Goal: Task Accomplishment & Management: Use online tool/utility

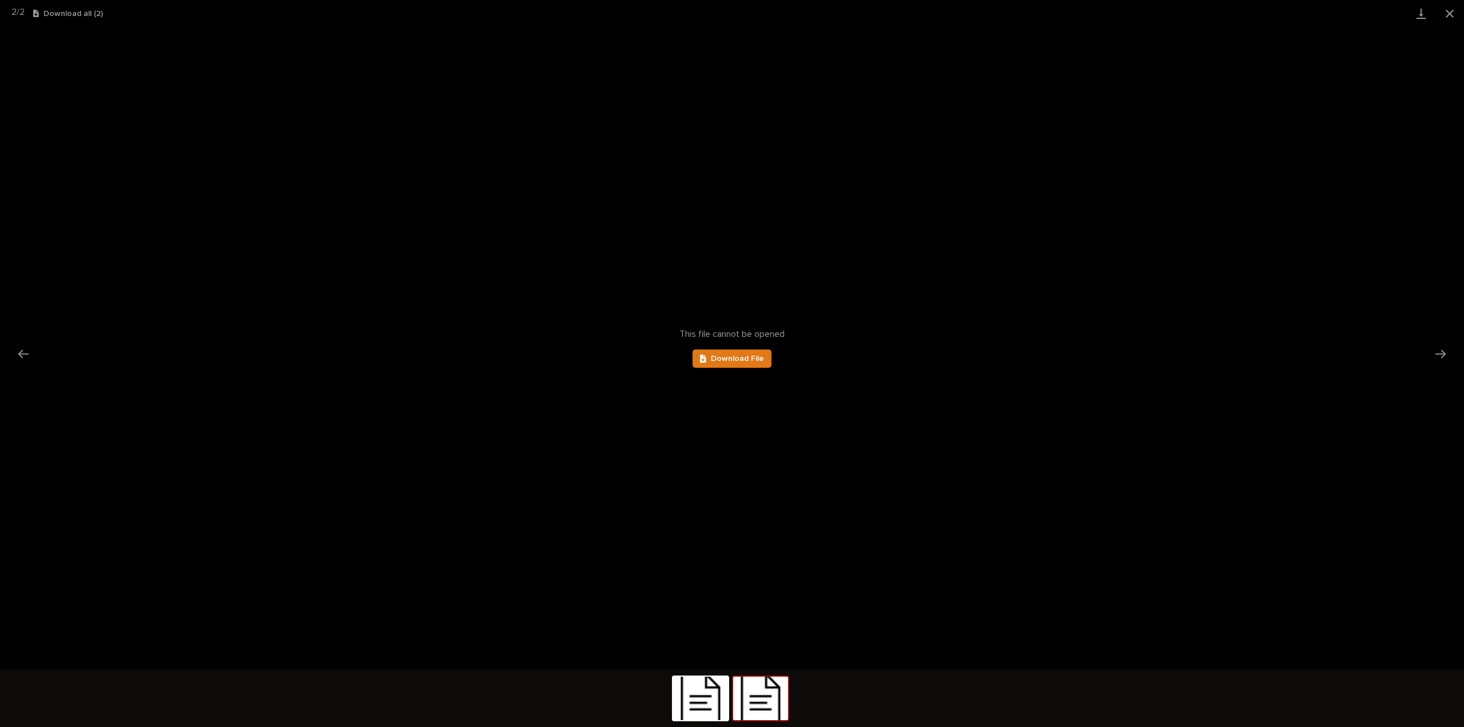
scroll to position [80, 0]
click at [1449, 14] on button "Close gallery" at bounding box center [1449, 13] width 29 height 27
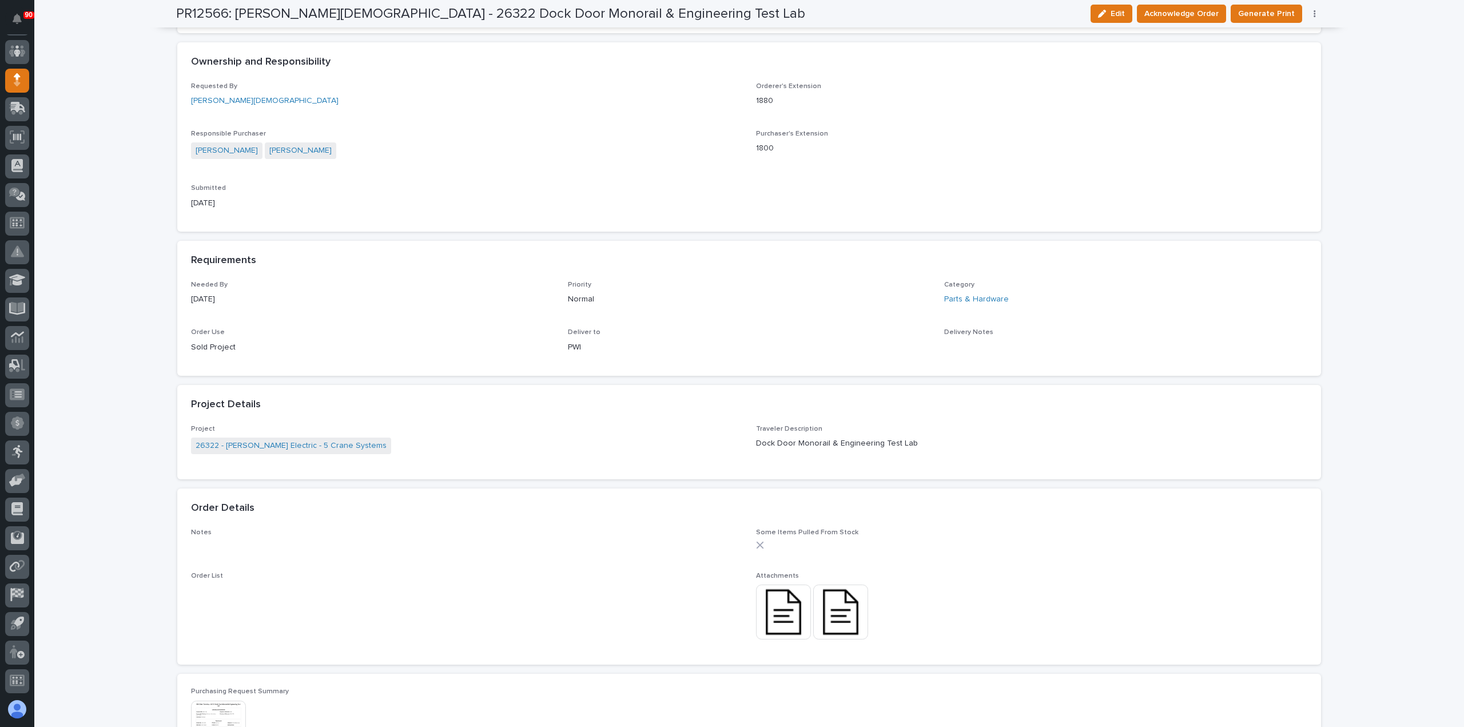
scroll to position [57, 0]
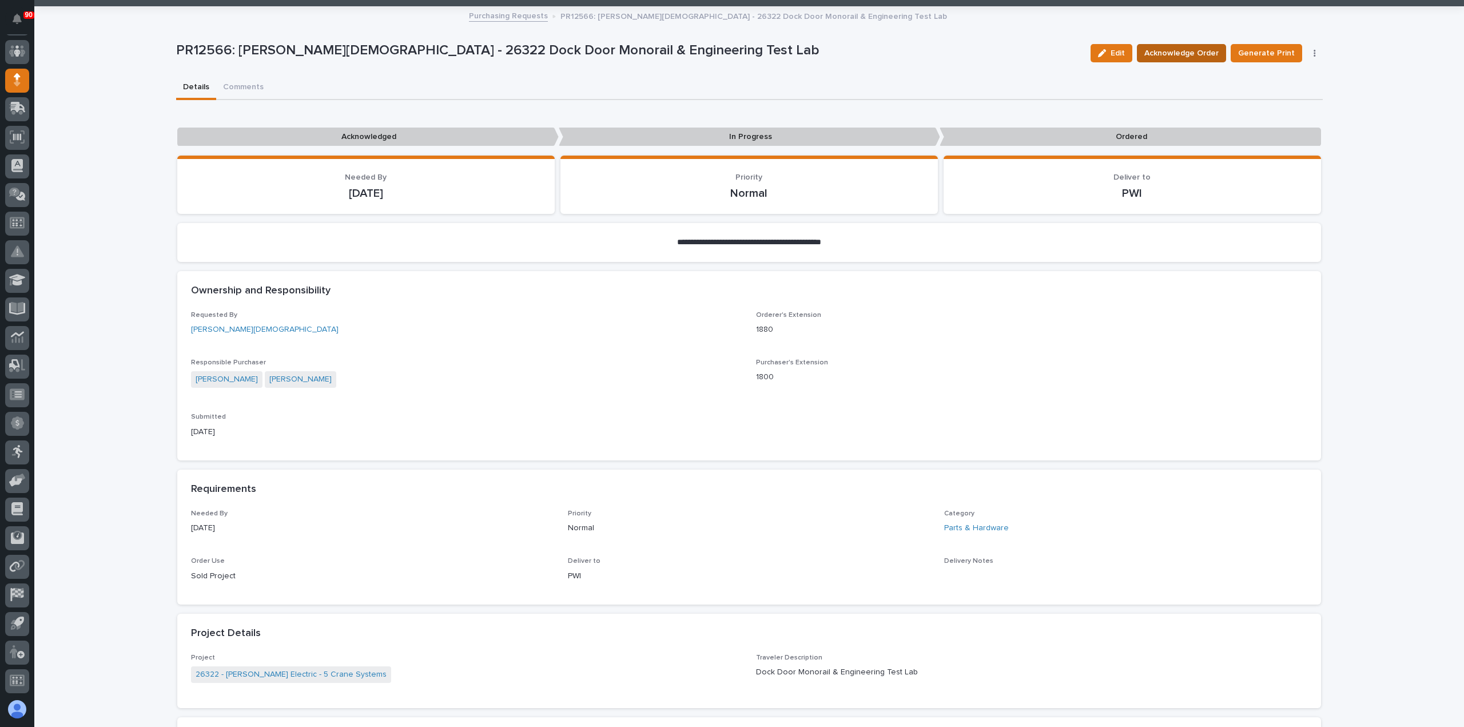
click at [1178, 54] on span "Acknowledge Order" at bounding box center [1181, 53] width 74 height 14
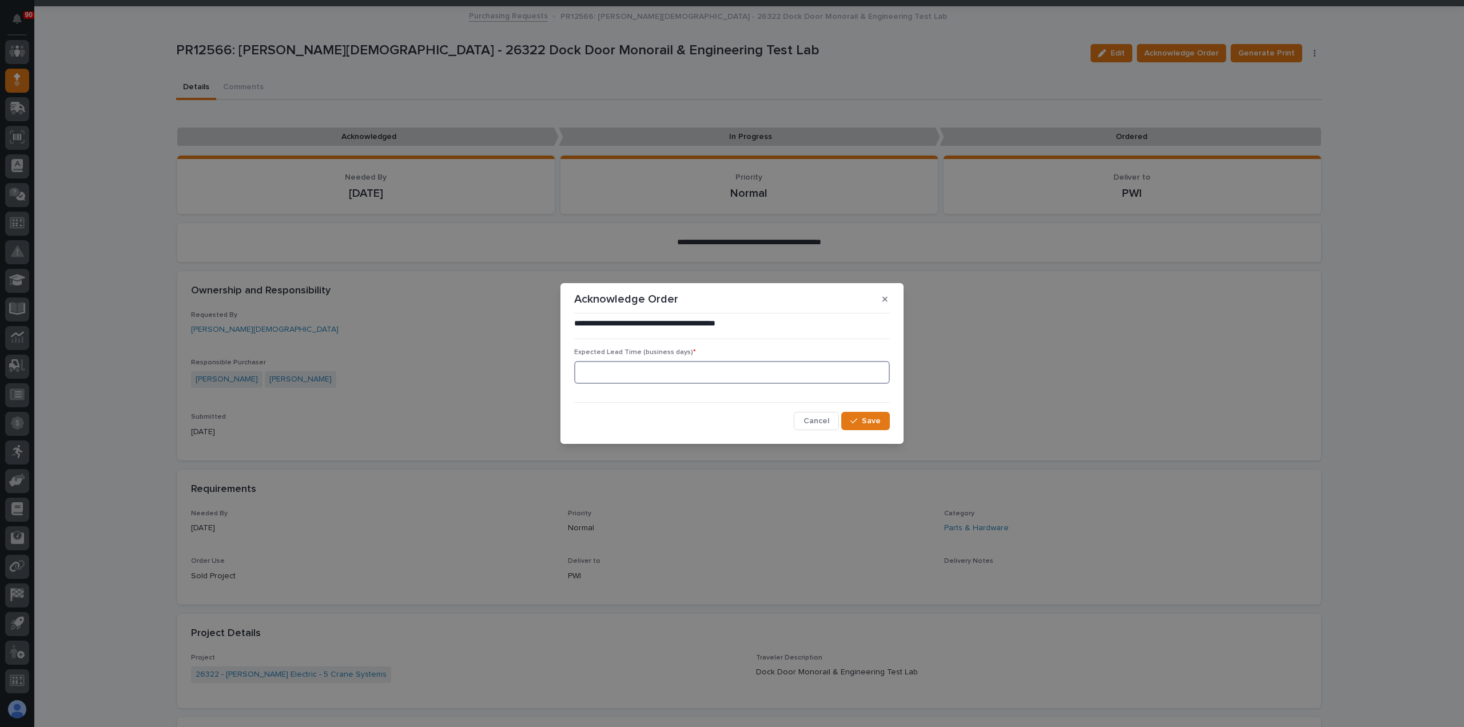
drag, startPoint x: 694, startPoint y: 372, endPoint x: 721, endPoint y: 372, distance: 26.9
click at [694, 372] on input at bounding box center [732, 372] width 316 height 23
type input "1"
click at [856, 418] on icon "button" at bounding box center [853, 421] width 7 height 8
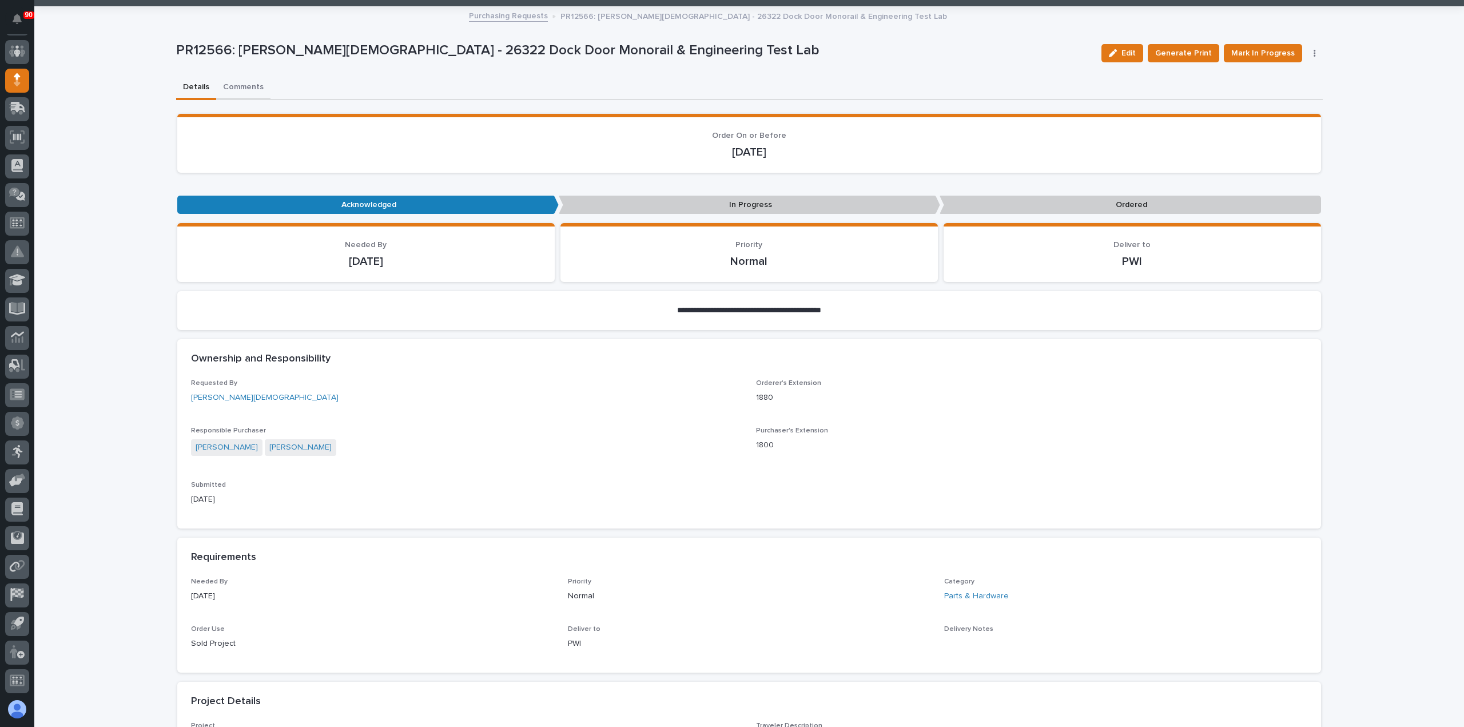
click at [241, 88] on div "**********" at bounding box center [749, 687] width 1146 height 1360
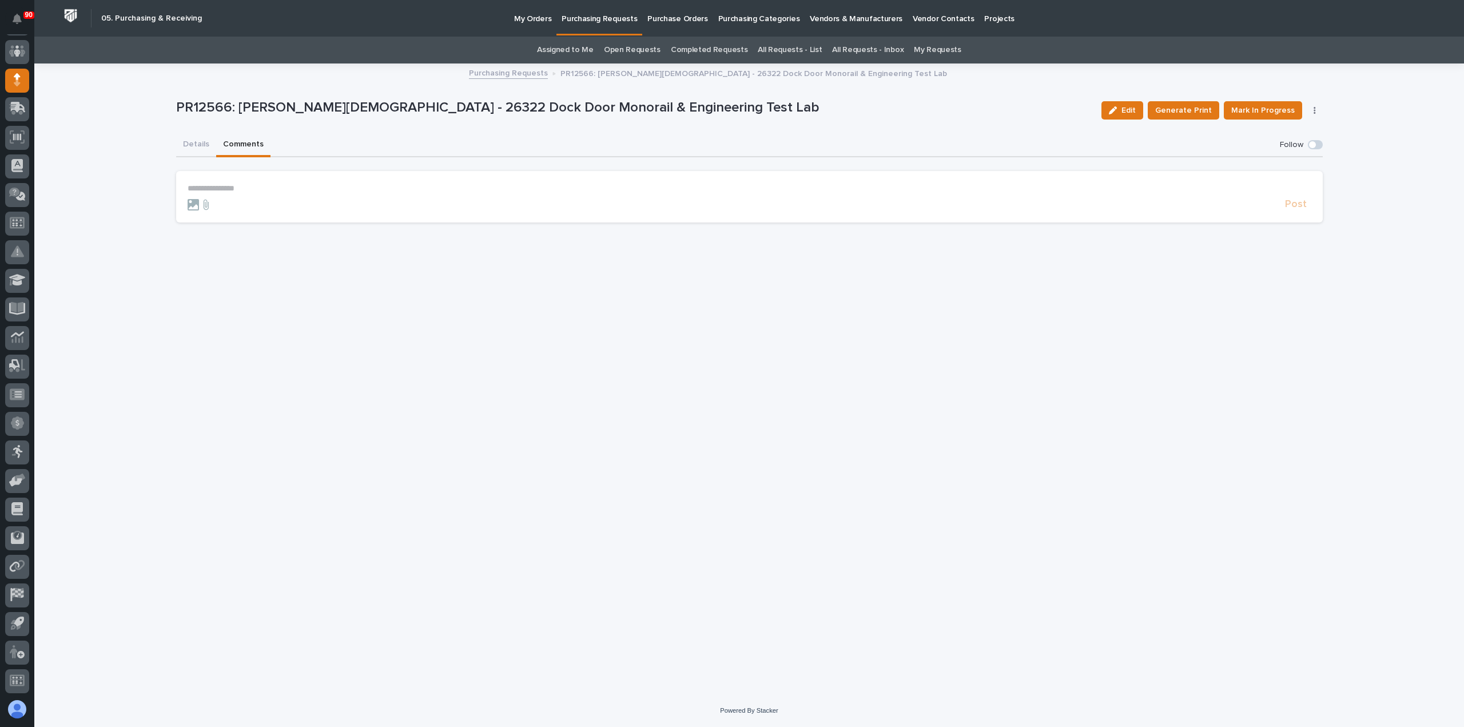
click at [214, 184] on p "**********" at bounding box center [749, 189] width 1123 height 10
click at [1293, 205] on span "Post" at bounding box center [1296, 209] width 22 height 13
click at [581, 19] on p "Purchasing Requests" at bounding box center [598, 12] width 75 height 24
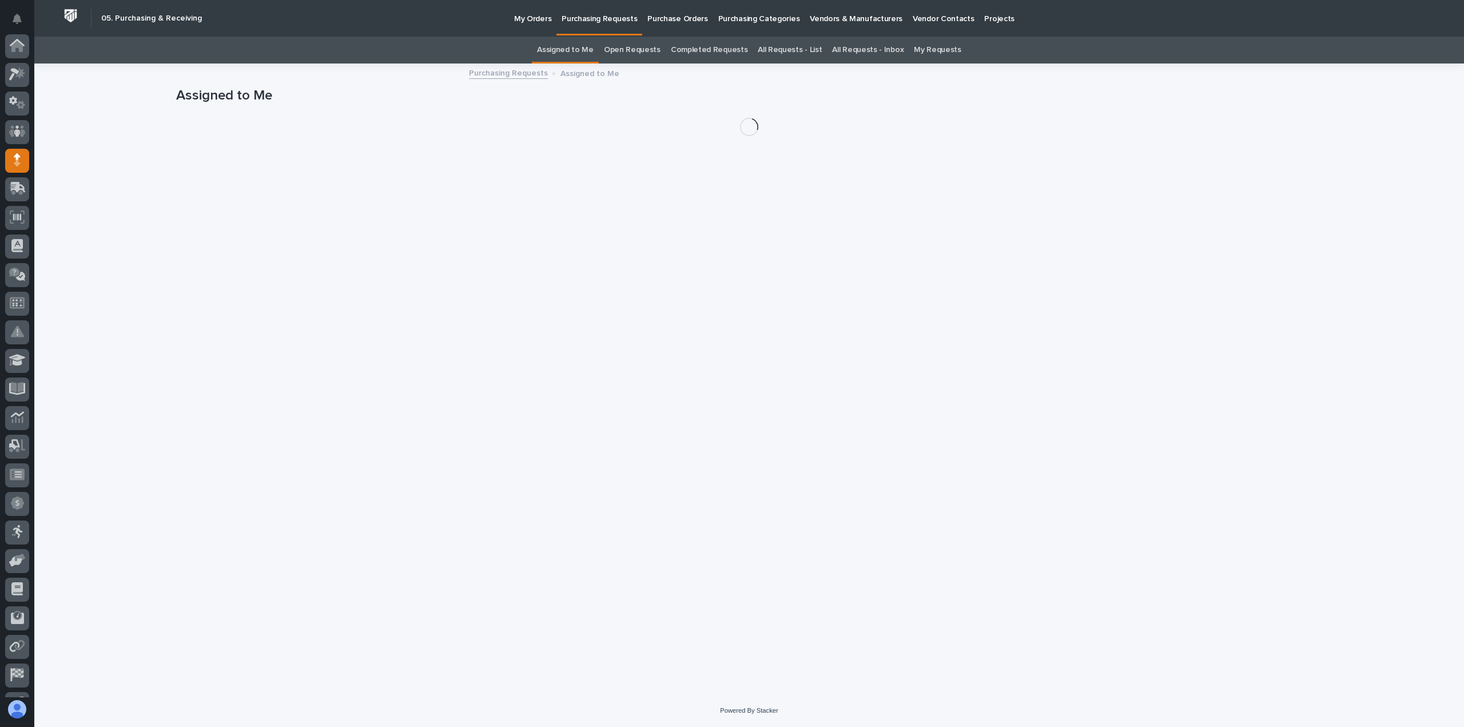
scroll to position [80, 0]
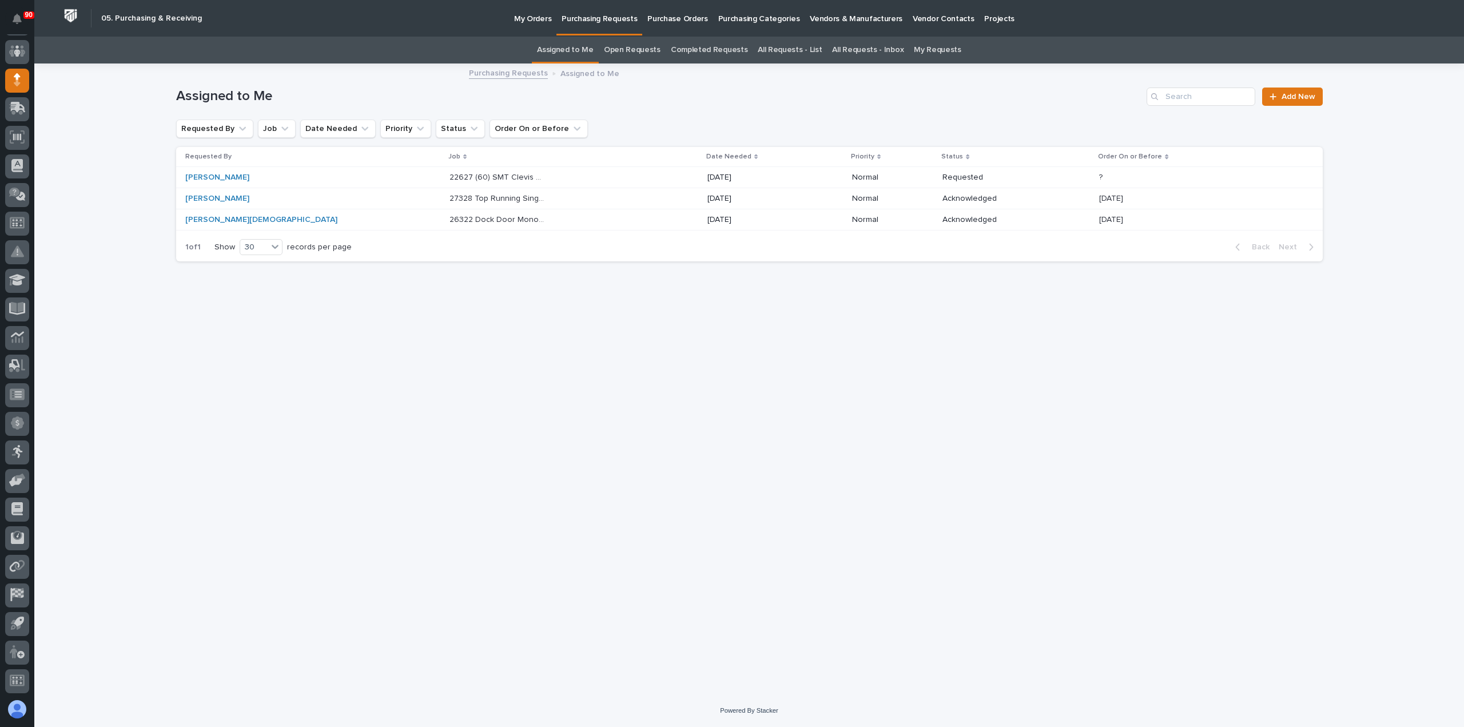
click at [450, 176] on p "22627 (60) SMT Clevis Weldments" at bounding box center [498, 176] width 98 height 12
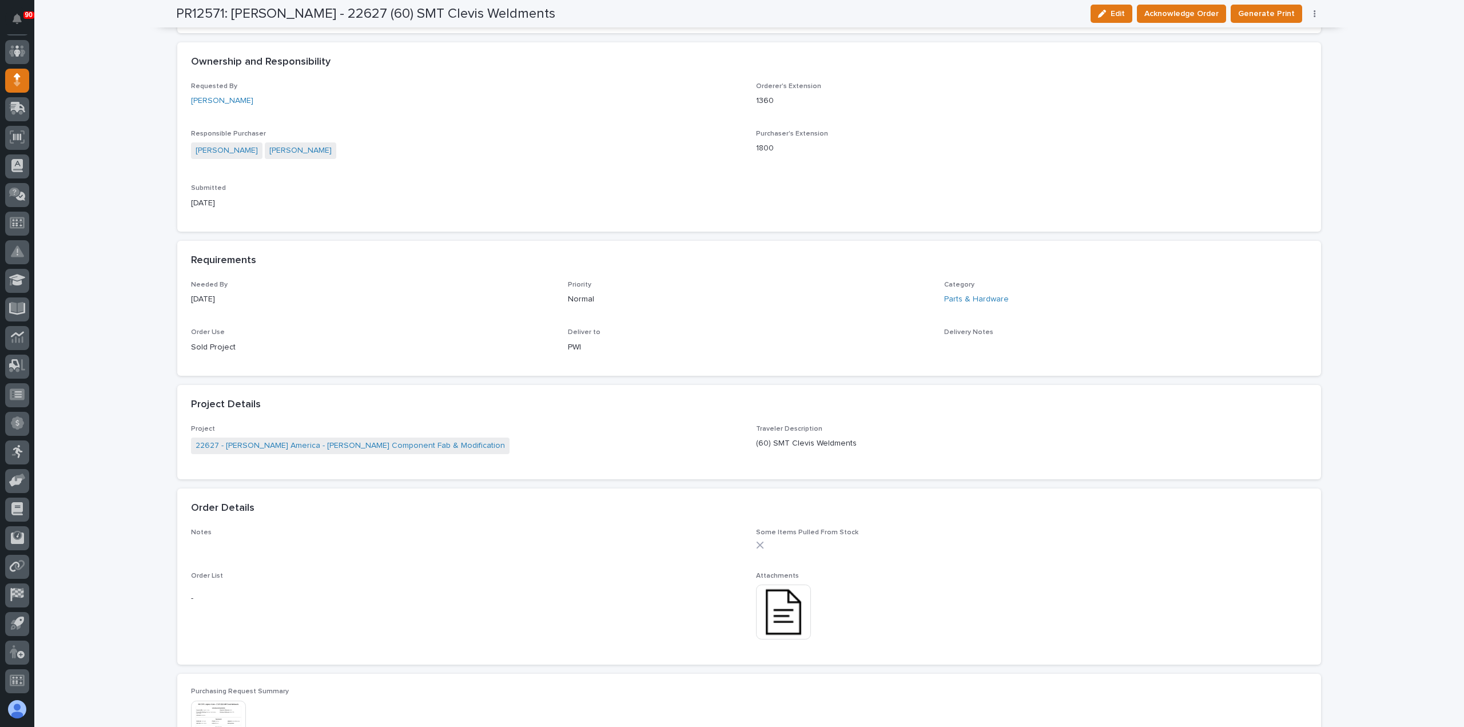
scroll to position [343, 0]
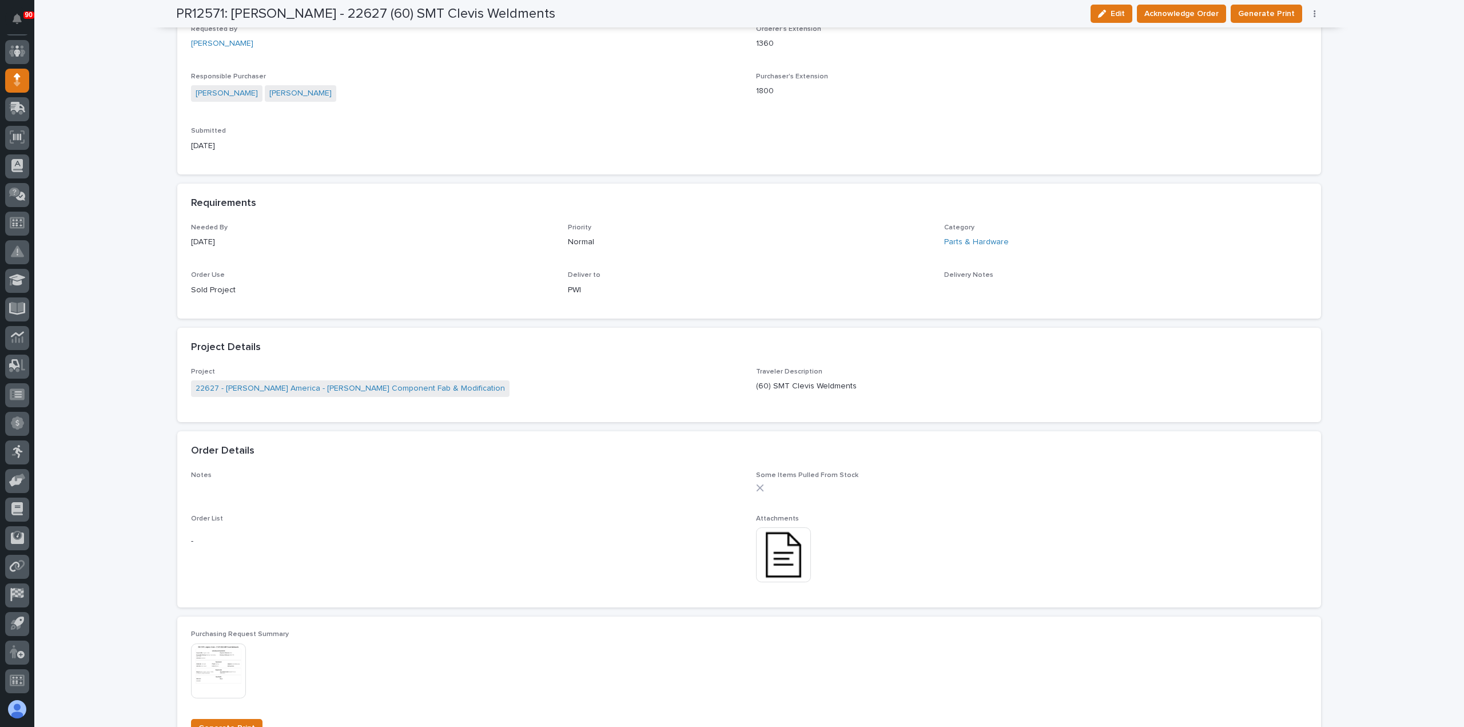
click at [774, 549] on img at bounding box center [783, 554] width 55 height 55
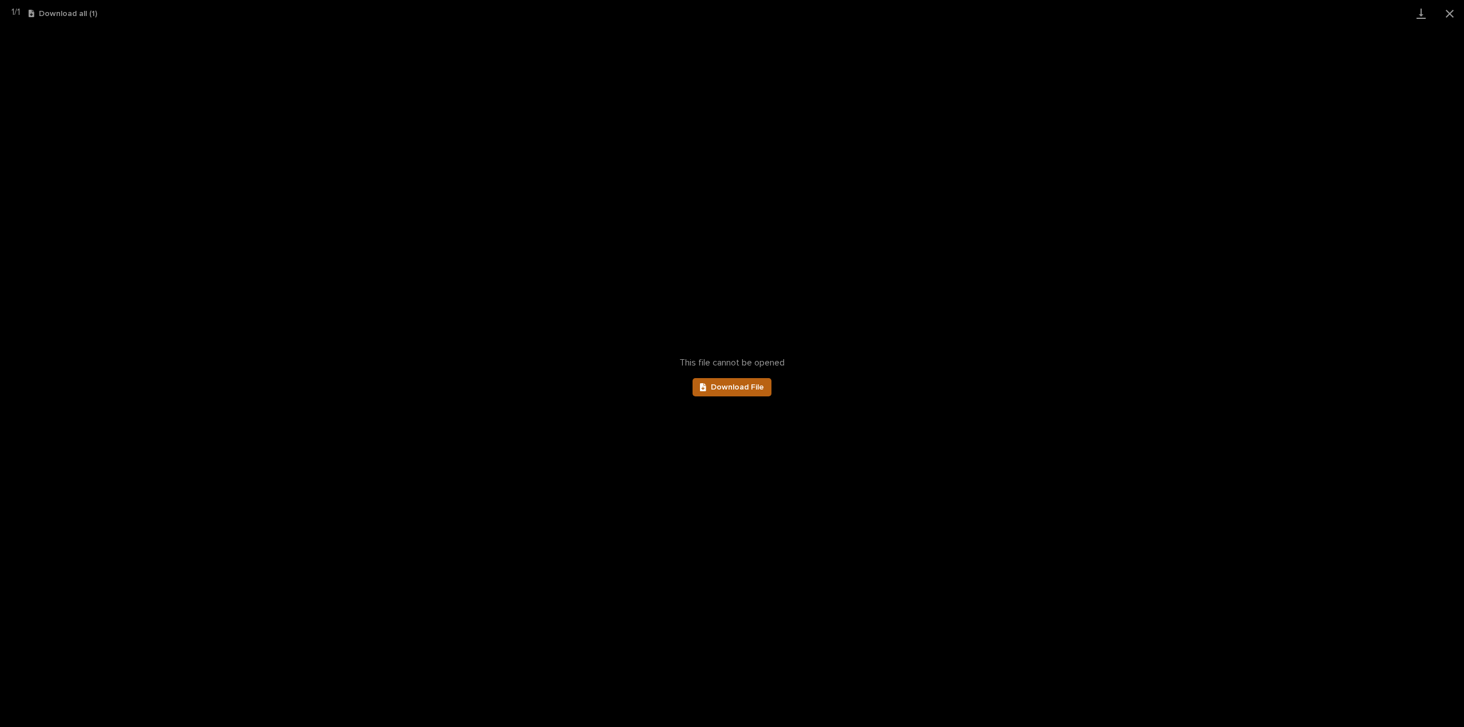
click at [731, 378] on link "Download File" at bounding box center [731, 387] width 79 height 18
click at [747, 389] on span "Download File" at bounding box center [737, 387] width 53 height 8
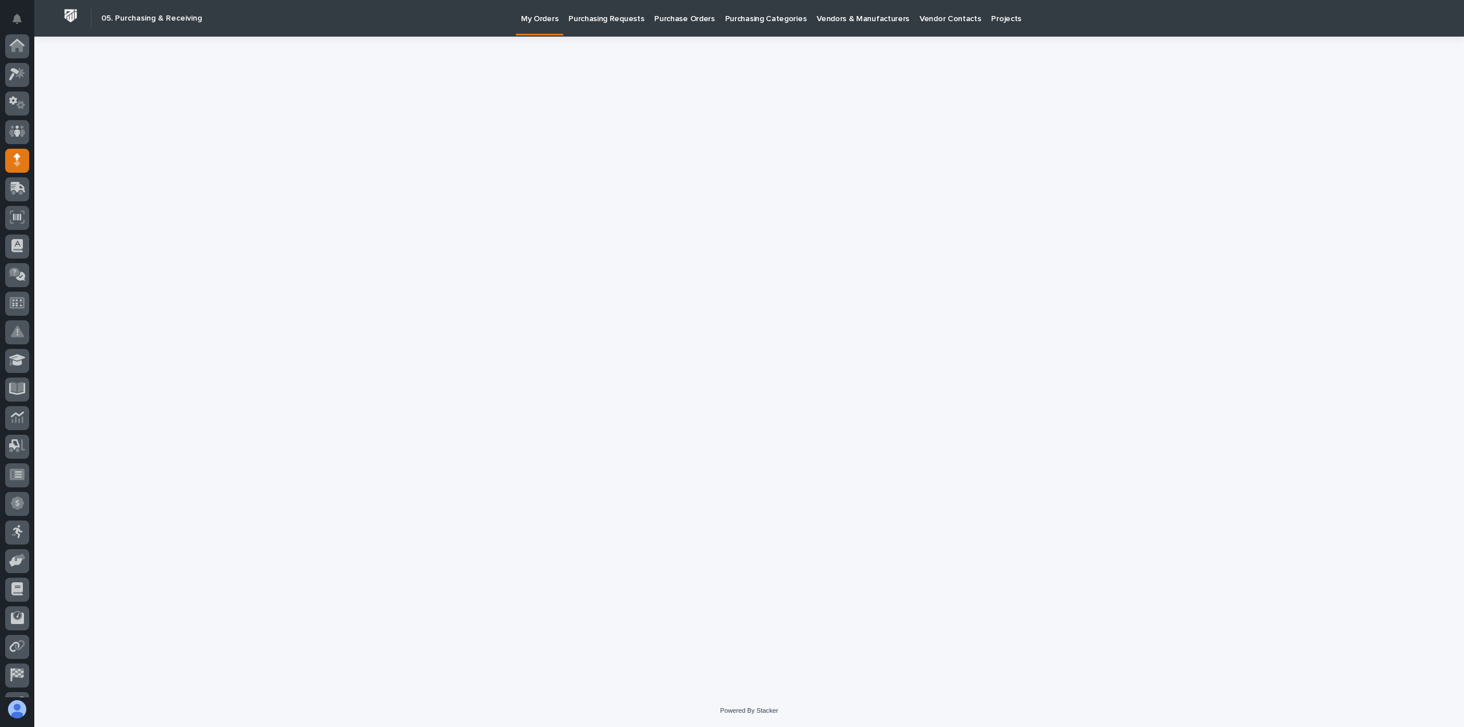
scroll to position [80, 0]
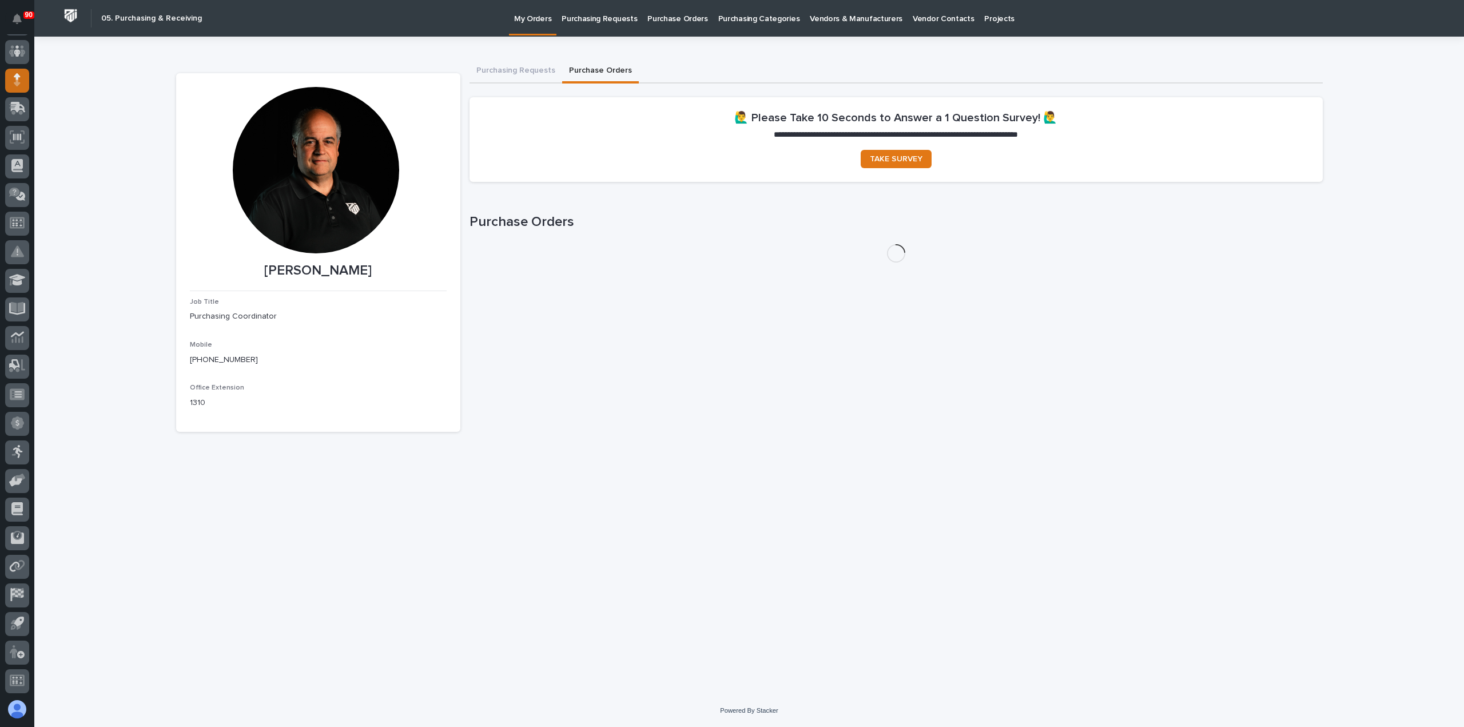
click at [18, 80] on icon at bounding box center [17, 83] width 6 height 6
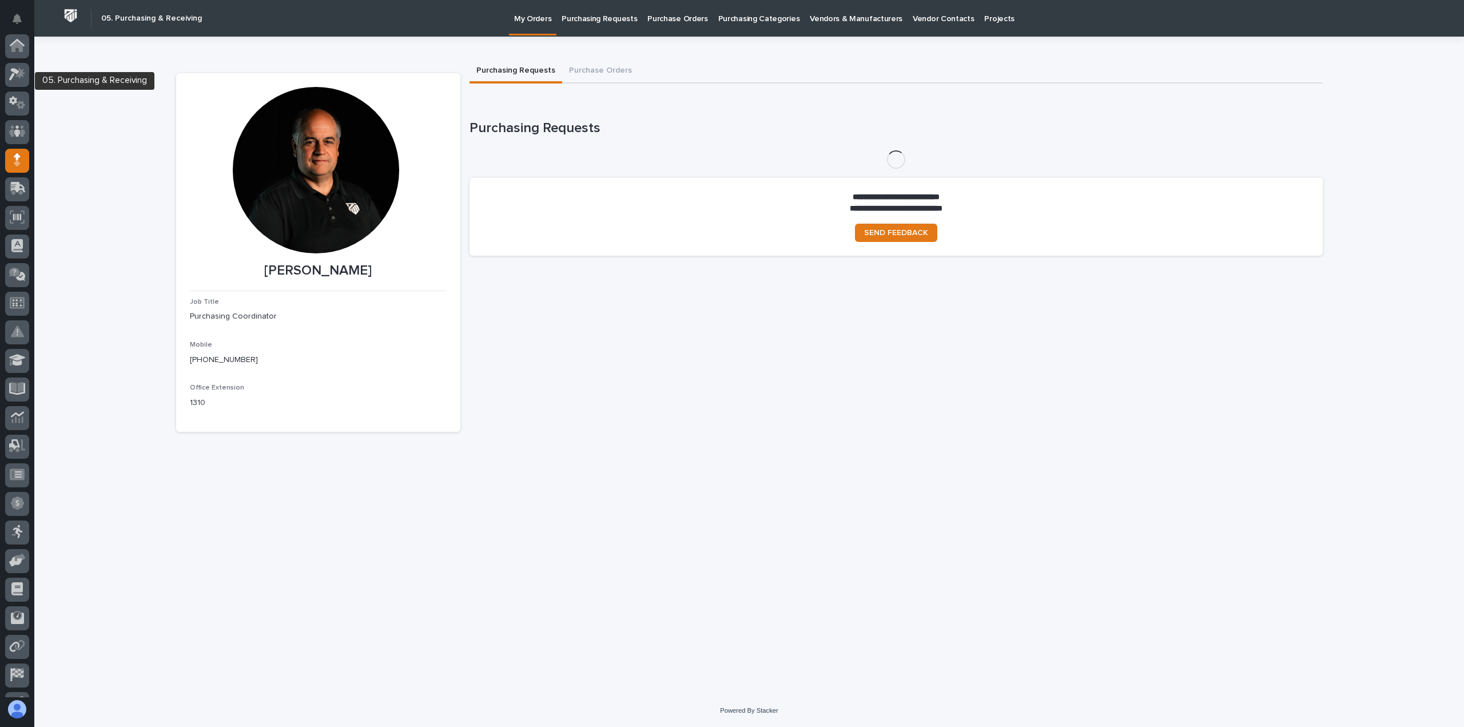
scroll to position [80, 0]
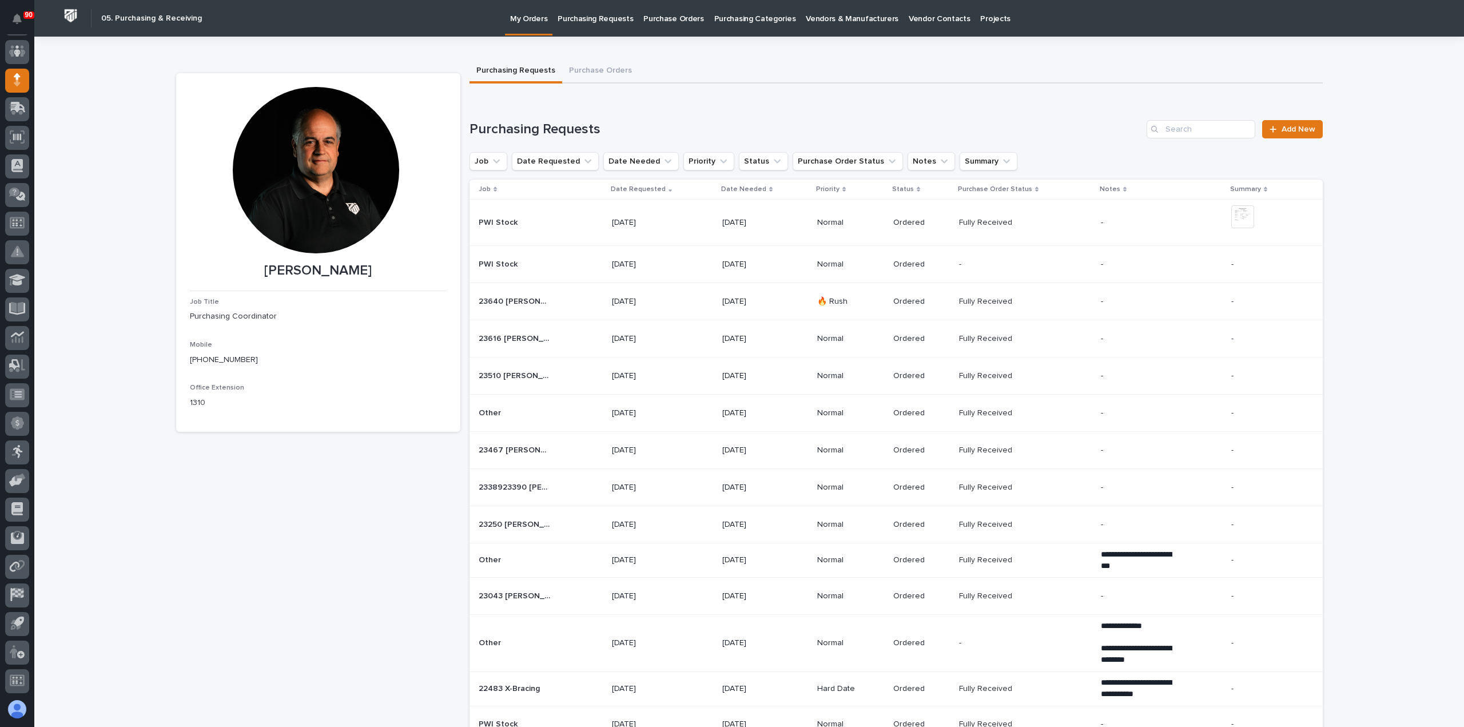
click at [609, 21] on p "Purchasing Requests" at bounding box center [594, 12] width 75 height 24
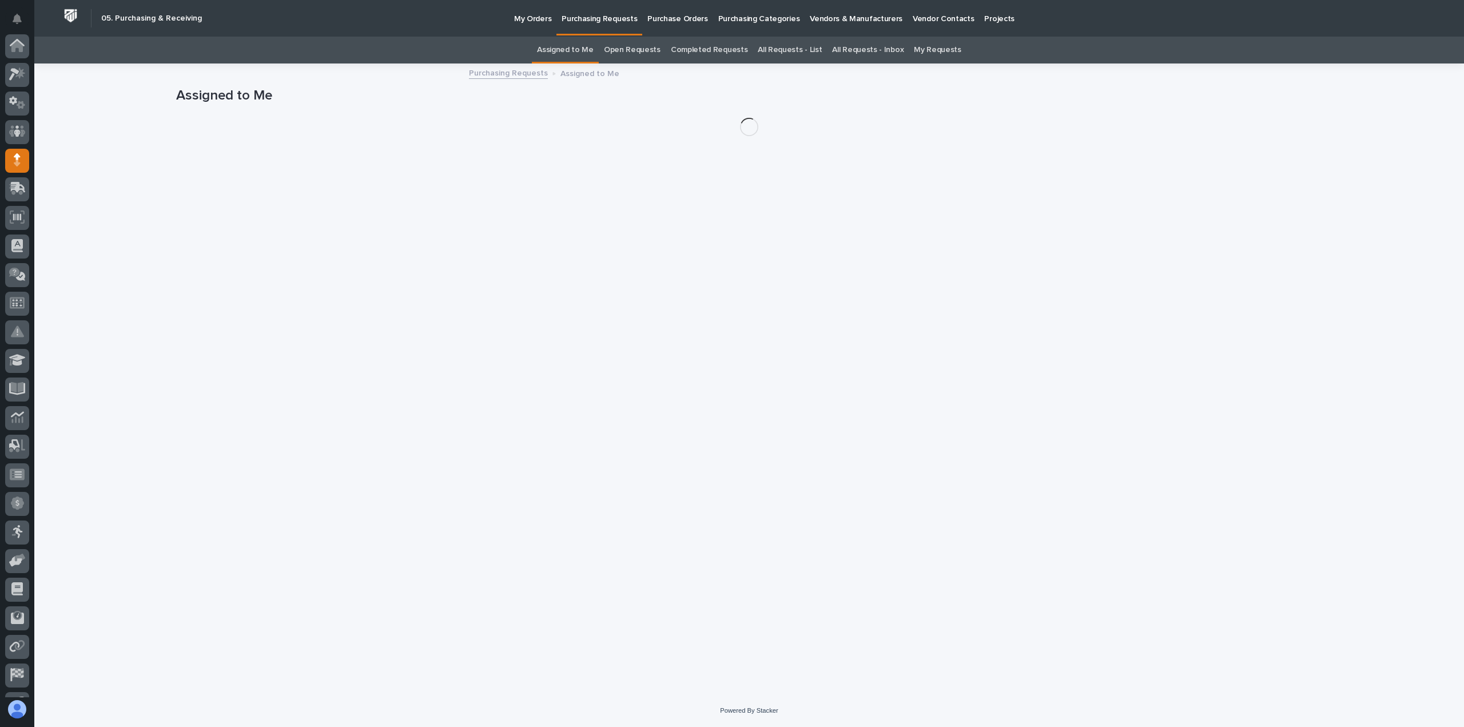
scroll to position [80, 0]
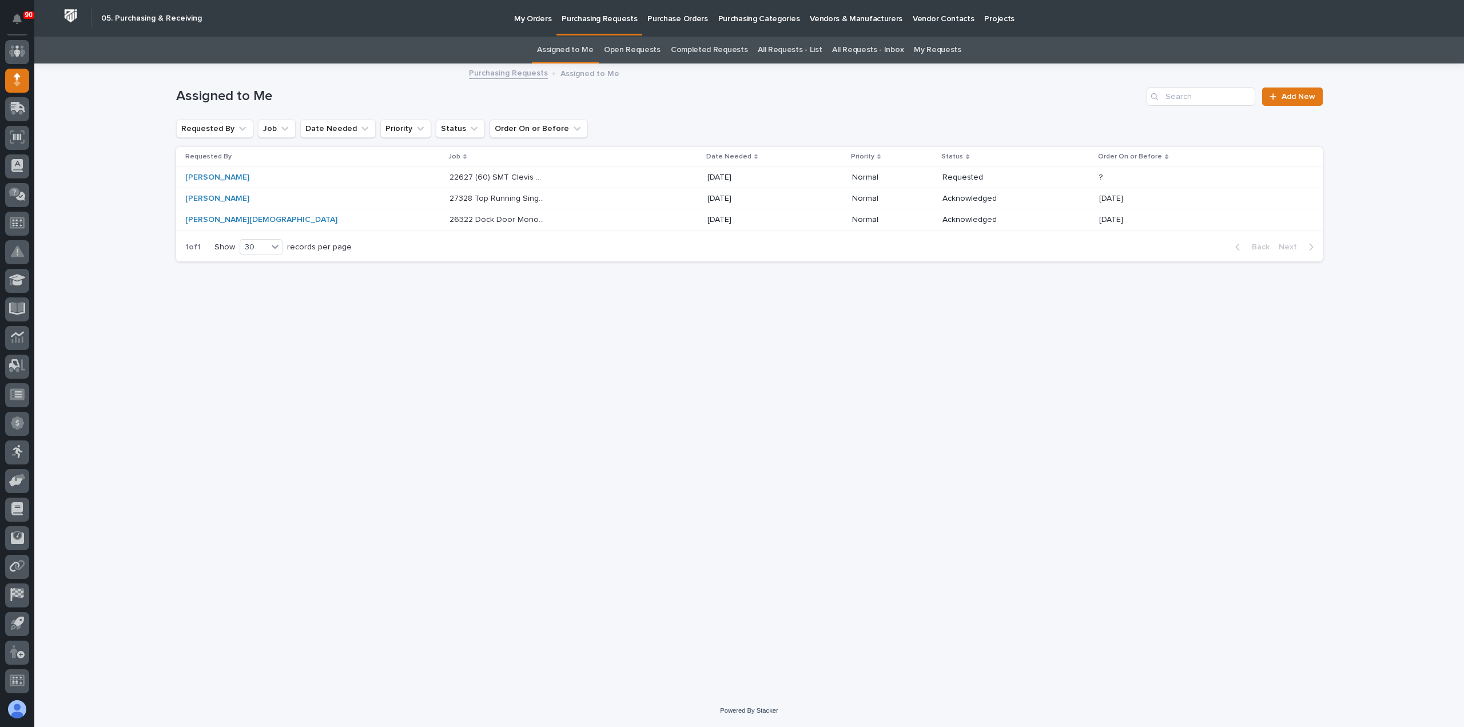
click at [449, 174] on p "22627 (60) SMT Clevis Weldments" at bounding box center [498, 176] width 98 height 12
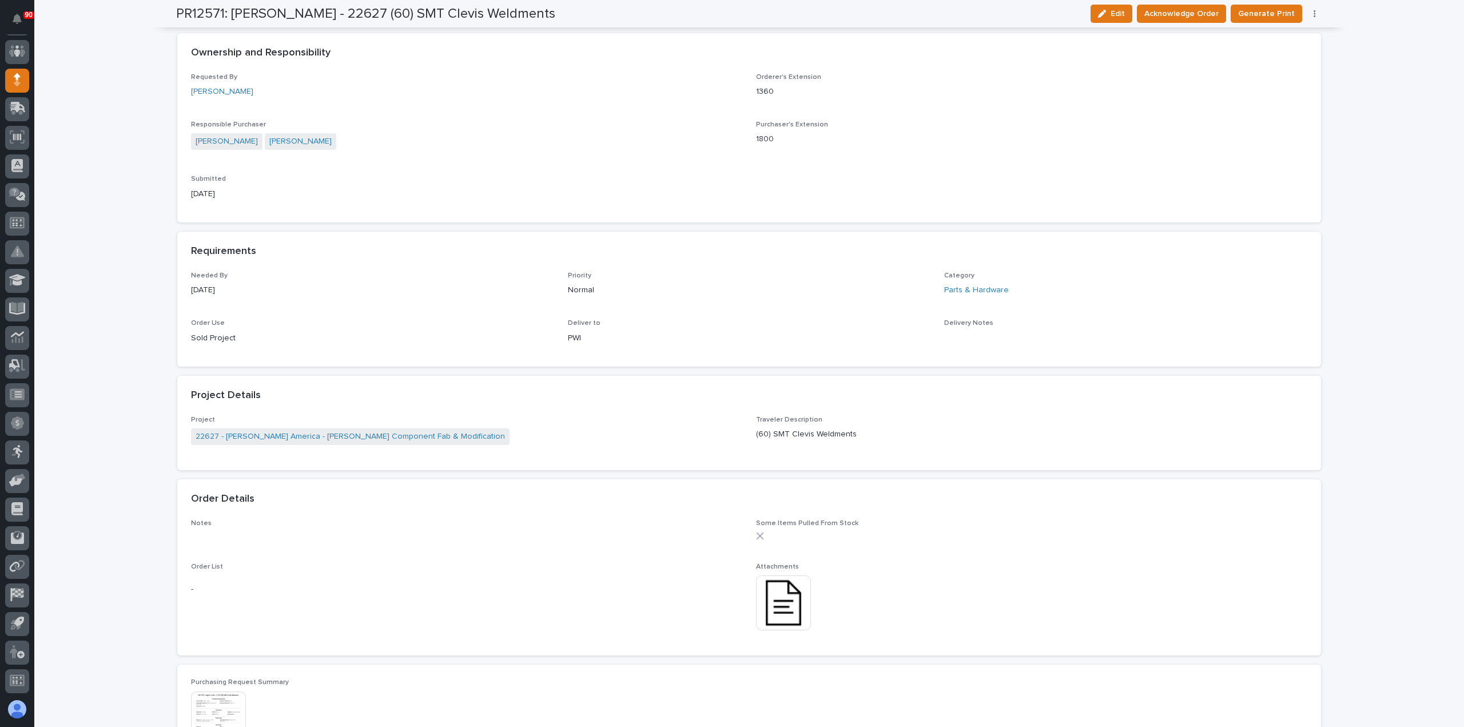
scroll to position [343, 0]
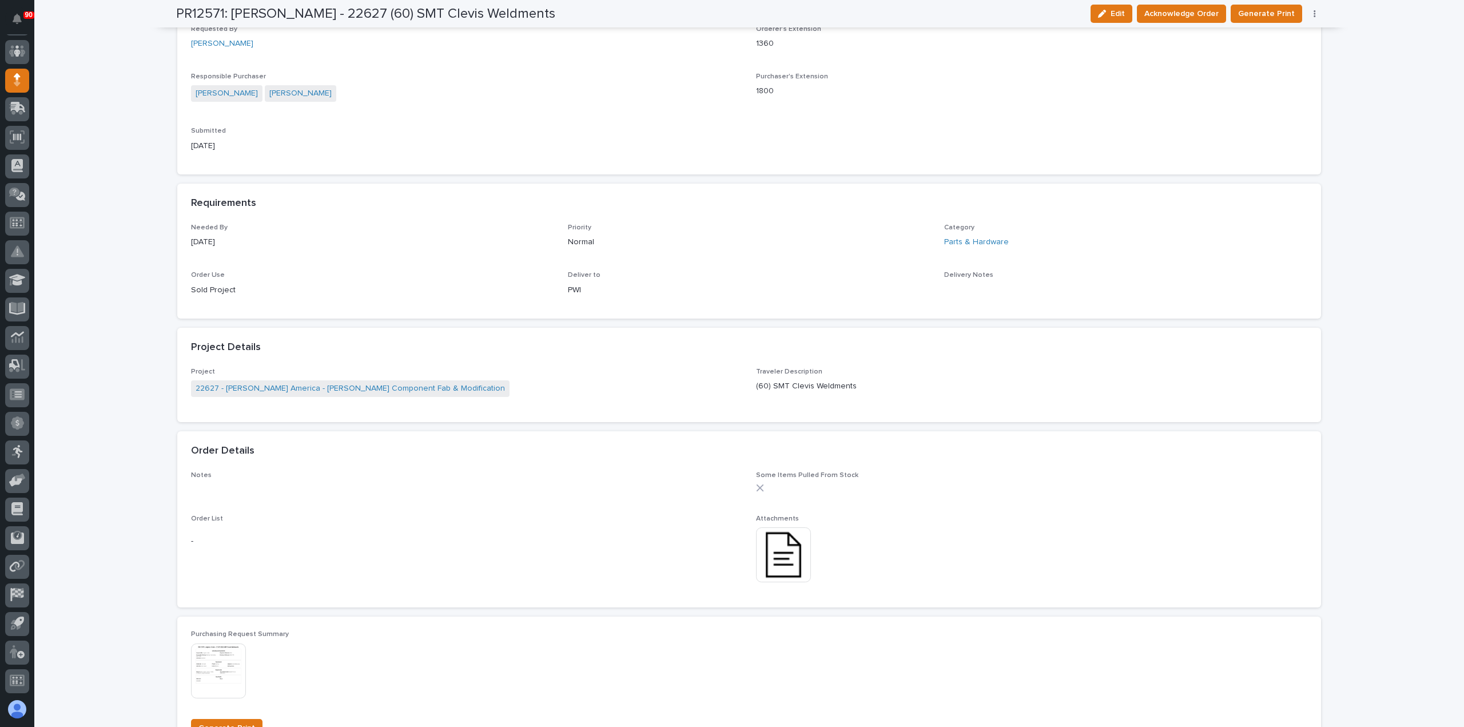
click at [772, 547] on img at bounding box center [783, 554] width 55 height 55
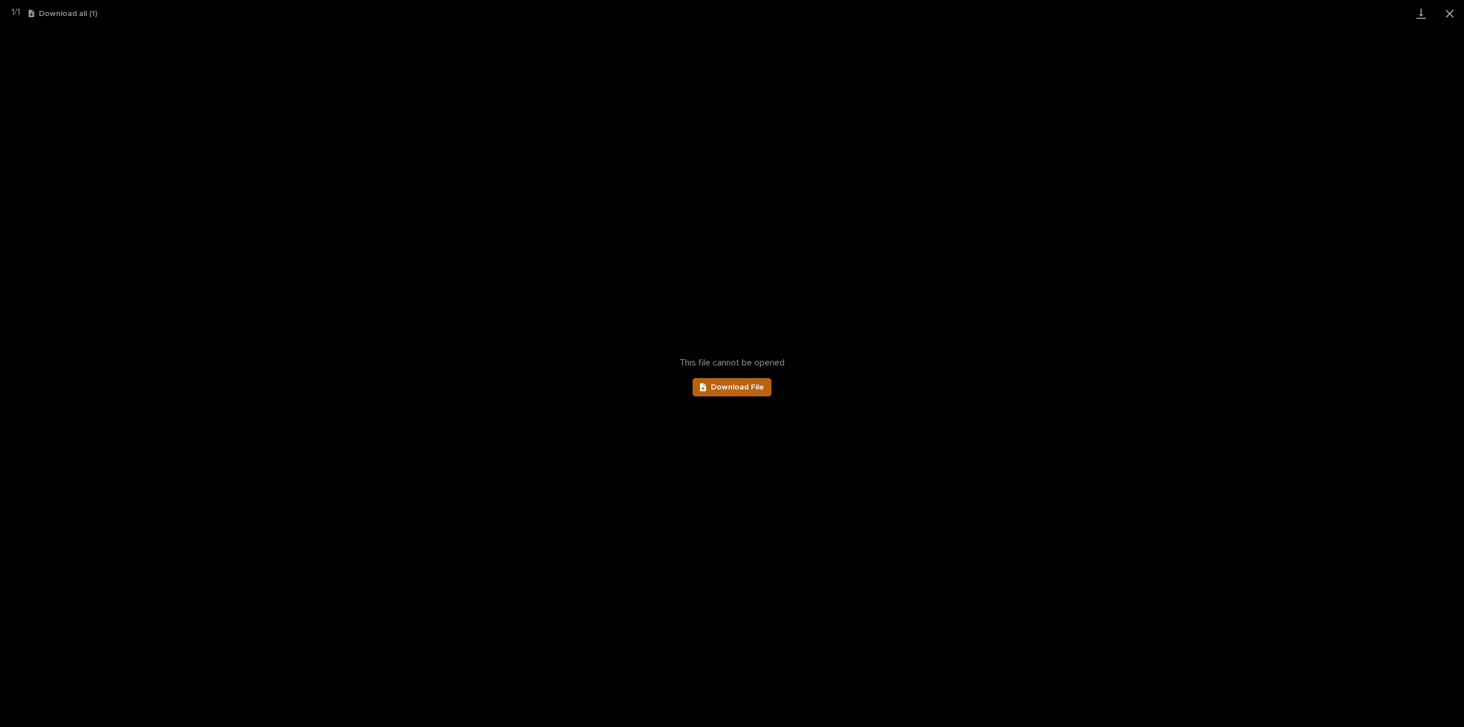
click at [754, 388] on span "Download File" at bounding box center [737, 387] width 53 height 8
